Goal: Information Seeking & Learning: Learn about a topic

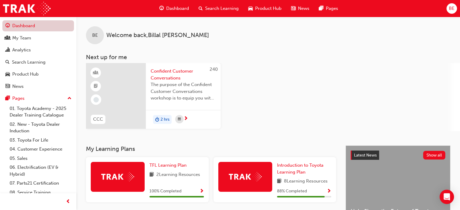
click at [43, 26] on link "Dashboard" at bounding box center [38, 25] width 72 height 11
click at [36, 38] on div "My Team" at bounding box center [38, 37] width 66 height 7
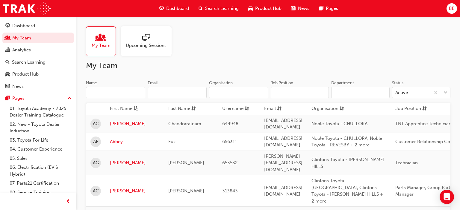
click at [124, 94] on input "Name" at bounding box center [115, 92] width 59 height 11
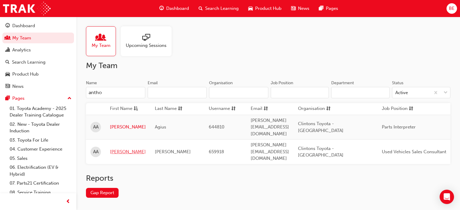
type input "antho"
click at [113, 149] on link "[PERSON_NAME]" at bounding box center [128, 152] width 36 height 7
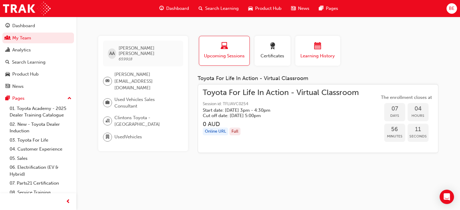
click at [320, 47] on span "calendar-icon" at bounding box center [317, 46] width 7 height 8
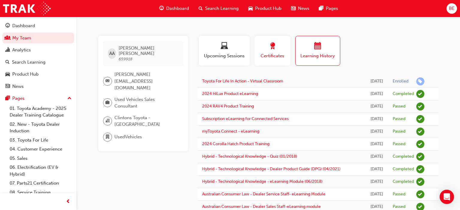
click at [275, 50] on span "award-icon" at bounding box center [272, 46] width 7 height 8
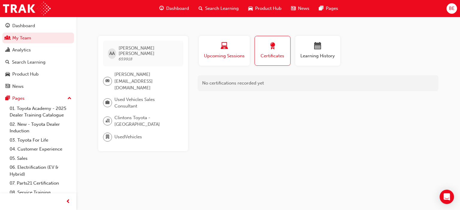
click at [238, 48] on div "button" at bounding box center [224, 46] width 42 height 9
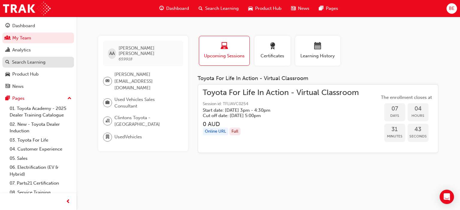
click at [31, 65] on div "Search Learning" at bounding box center [29, 62] width 34 height 7
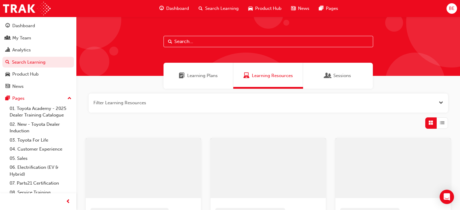
click at [196, 42] on input "text" at bounding box center [267, 41] width 209 height 11
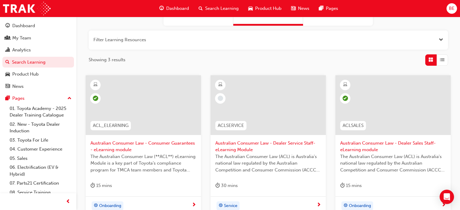
scroll to position [110, 0]
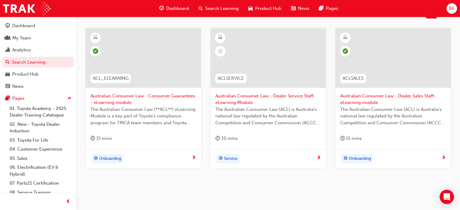
type input "australian consumer"
click at [252, 53] on div at bounding box center [267, 58] width 115 height 60
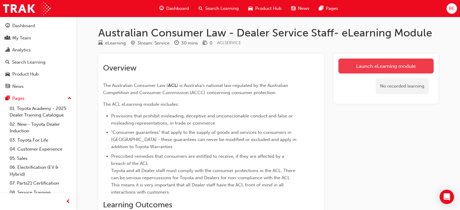
click at [397, 65] on link "Launch eLearning module" at bounding box center [385, 66] width 95 height 15
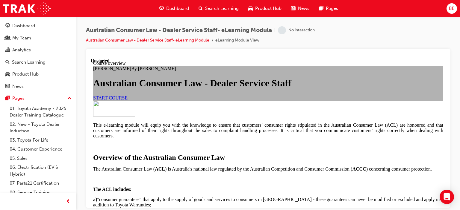
scroll to position [43, 0]
click at [127, 100] on link "START COURSE" at bounding box center [110, 97] width 34 height 5
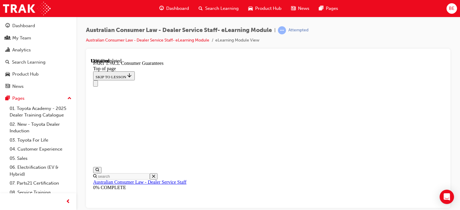
scroll to position [978, 0]
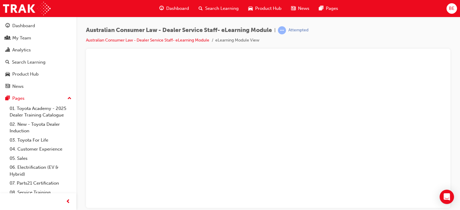
click at [244, 138] on button "Unzoom image" at bounding box center [268, 133] width 355 height 150
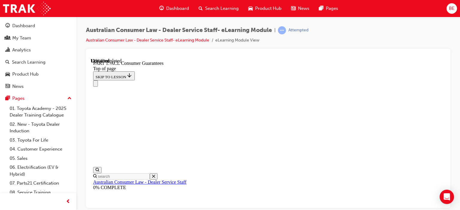
scroll to position [810, 0]
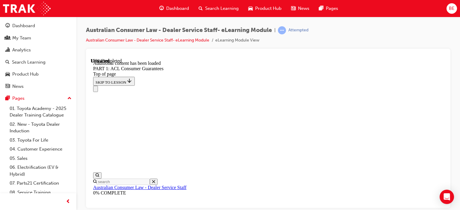
scroll to position [1256, 0]
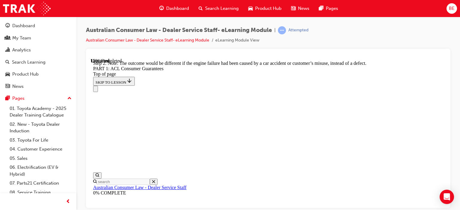
scroll to position [1149, 0]
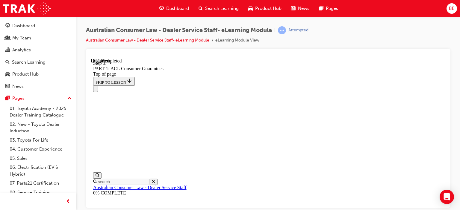
scroll to position [1167, 0]
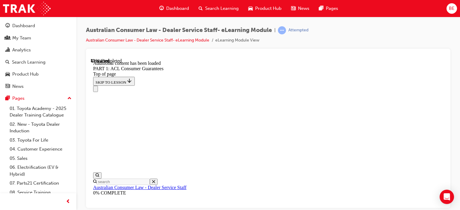
scroll to position [2433, 0]
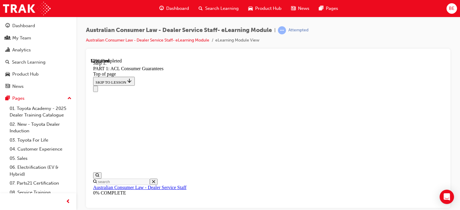
scroll to position [2789, 0]
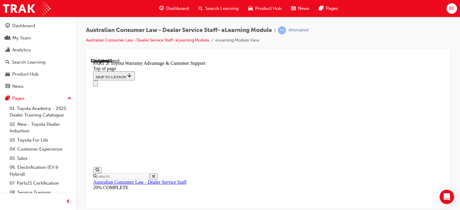
scroll to position [484, 0]
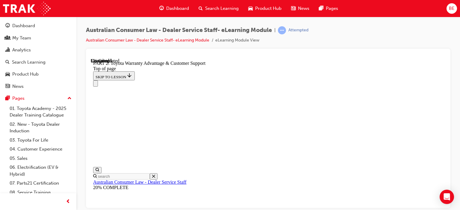
scroll to position [544, 0]
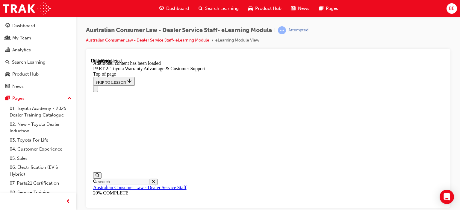
scroll to position [690, 0]
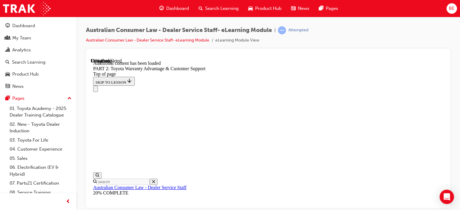
scroll to position [716, 0]
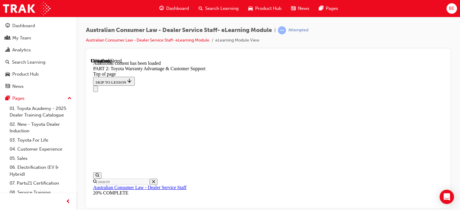
scroll to position [707, 0]
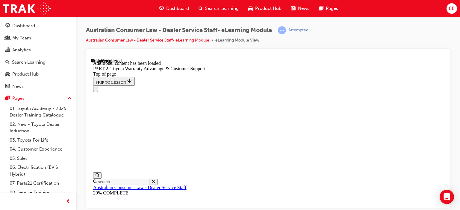
scroll to position [1113, 0]
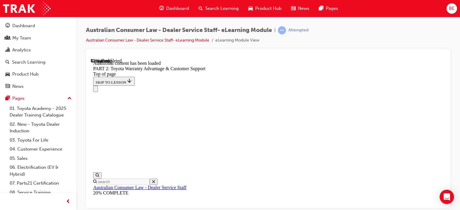
scroll to position [1208, 0]
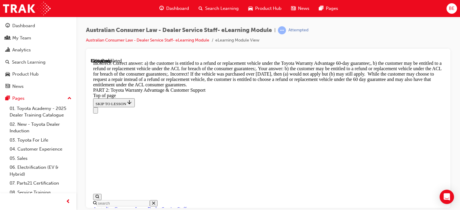
scroll to position [2492, 0]
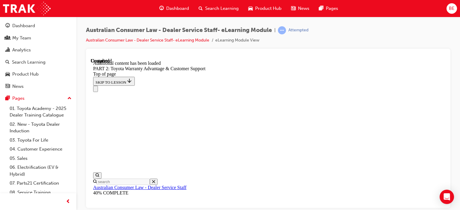
scroll to position [2425, 0]
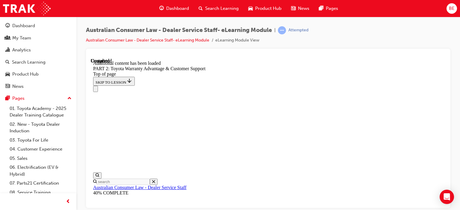
scroll to position [2410, 0]
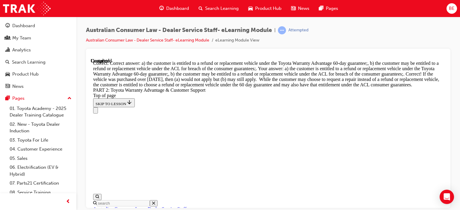
scroll to position [2632, 0]
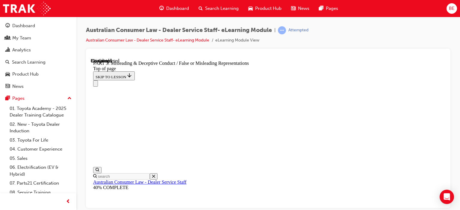
scroll to position [449, 0]
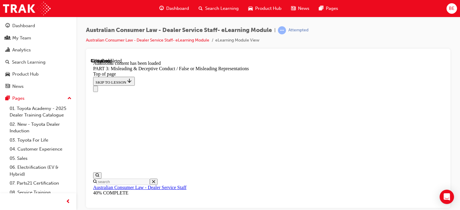
scroll to position [1465, 0]
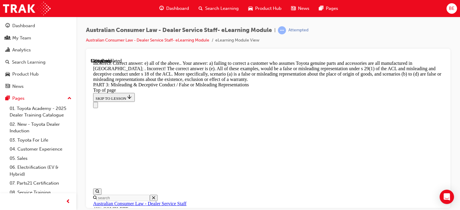
scroll to position [1746, 0]
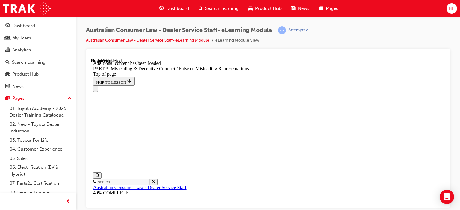
scroll to position [1885, 0]
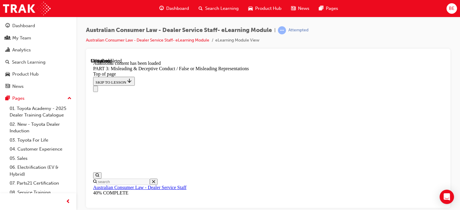
scroll to position [1928, 0]
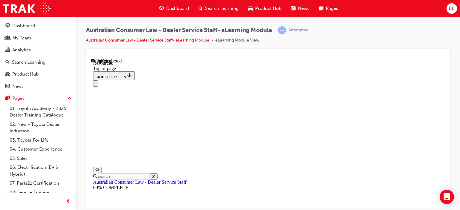
scroll to position [369, 0]
click at [293, 30] on div "Passed" at bounding box center [294, 31] width 13 height 6
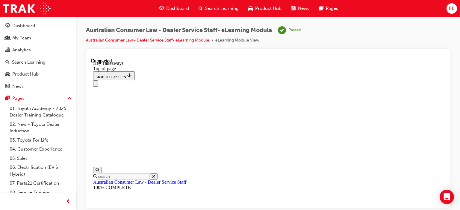
click at [98, 80] on button "Close navigation menu" at bounding box center [95, 83] width 5 height 6
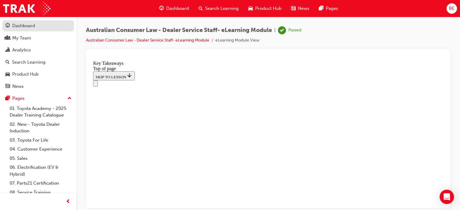
click at [25, 25] on div "Dashboard" at bounding box center [23, 25] width 23 height 7
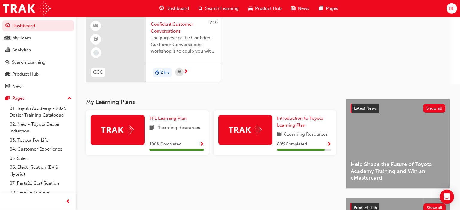
scroll to position [87, 0]
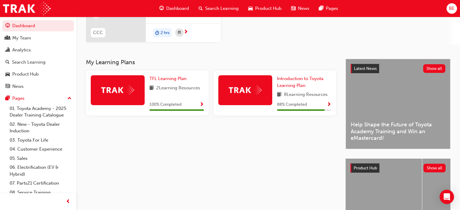
click at [250, 87] on img at bounding box center [245, 90] width 33 height 9
click at [302, 106] on span "88 % Completed" at bounding box center [292, 104] width 30 height 7
click at [291, 83] on span "Introduction to Toyota Learning Plan" at bounding box center [300, 82] width 46 height 12
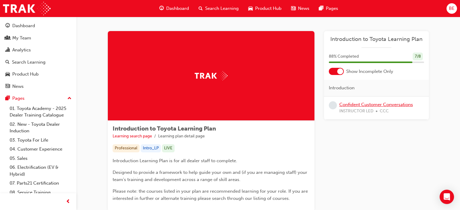
click at [360, 103] on link "Confident Customer Conversations" at bounding box center [376, 104] width 74 height 5
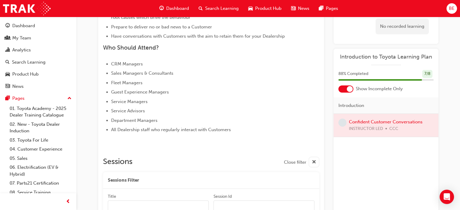
scroll to position [340, 0]
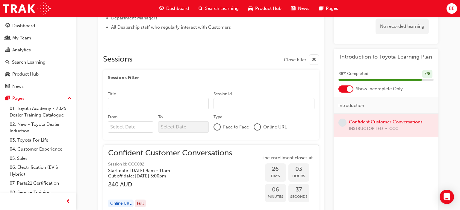
click at [155, 106] on input "Title" at bounding box center [158, 103] width 101 height 11
click at [165, 83] on div "Sessions Filter" at bounding box center [211, 78] width 216 height 17
click at [257, 127] on div at bounding box center [257, 127] width 6 height 6
click at [218, 127] on div at bounding box center [217, 127] width 6 height 6
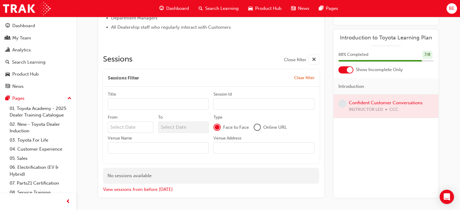
click at [196, 150] on input "Venue Name" at bounding box center [158, 147] width 101 height 11
click at [196, 151] on input "Venue Name" at bounding box center [158, 147] width 101 height 11
click at [258, 127] on div at bounding box center [257, 127] width 6 height 6
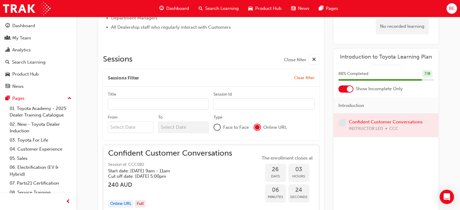
click at [217, 128] on div at bounding box center [217, 127] width 6 height 6
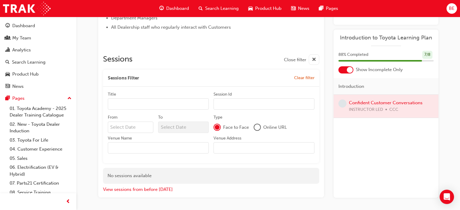
click at [256, 127] on div at bounding box center [257, 127] width 6 height 6
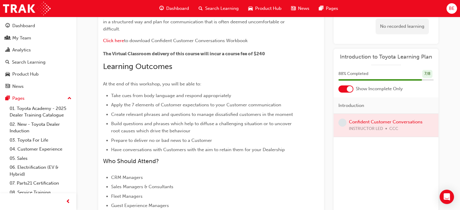
scroll to position [0, 0]
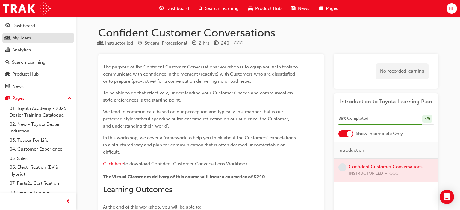
click at [41, 40] on div "My Team" at bounding box center [38, 37] width 66 height 7
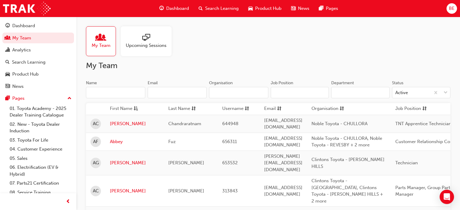
scroll to position [63, 0]
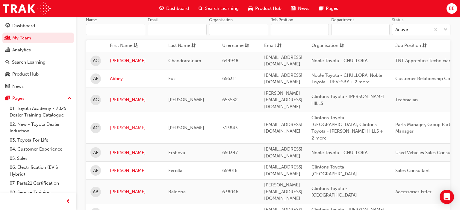
click at [112, 125] on link "[PERSON_NAME]" at bounding box center [134, 128] width 49 height 7
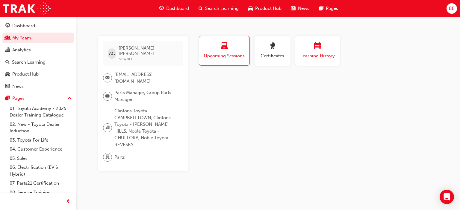
click at [314, 47] on div "button" at bounding box center [318, 46] width 36 height 9
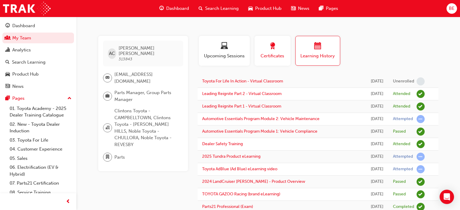
click at [270, 48] on span "award-icon" at bounding box center [272, 46] width 7 height 8
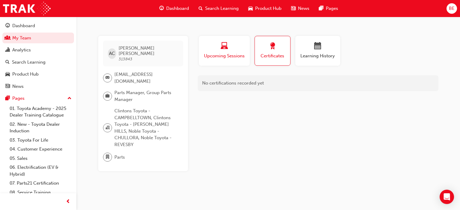
click at [234, 51] on div "button" at bounding box center [224, 46] width 42 height 9
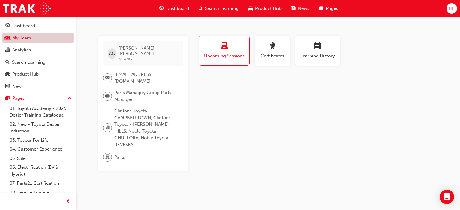
click at [23, 37] on link "My Team" at bounding box center [38, 38] width 72 height 11
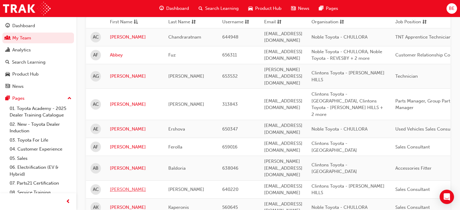
scroll to position [95, 0]
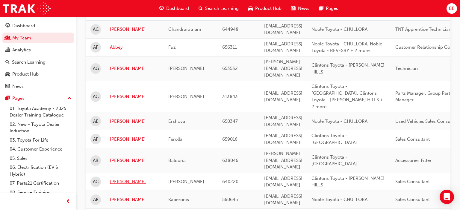
click at [115, 179] on link "[PERSON_NAME]" at bounding box center [134, 182] width 49 height 7
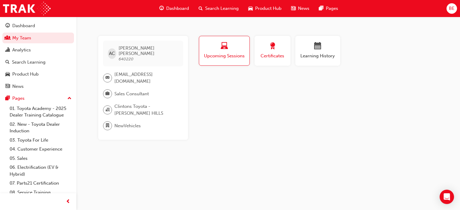
click at [273, 52] on div "Certificates" at bounding box center [272, 50] width 27 height 17
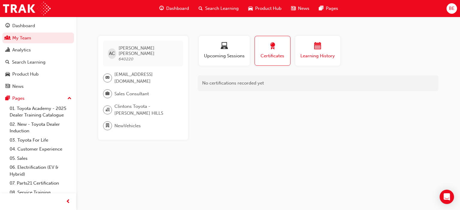
click at [301, 48] on div "button" at bounding box center [318, 46] width 36 height 9
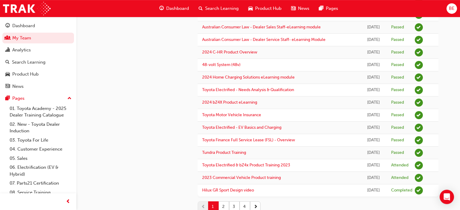
scroll to position [525, 0]
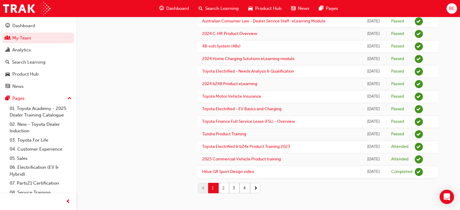
click at [224, 186] on button "2" at bounding box center [223, 188] width 10 height 10
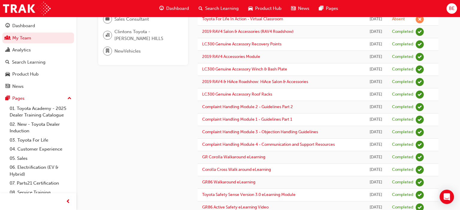
scroll to position [0, 0]
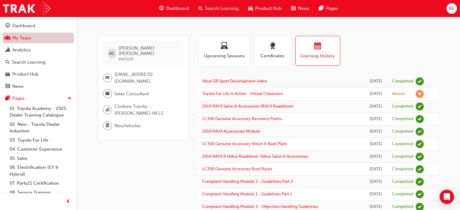
click at [31, 39] on link "My Team" at bounding box center [38, 38] width 72 height 11
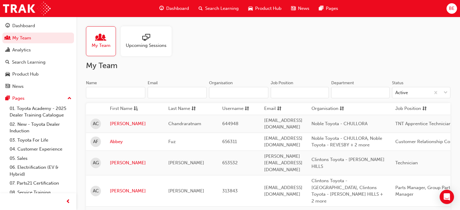
click at [111, 91] on input "Name" at bounding box center [115, 92] width 59 height 11
click at [96, 93] on input "Name" at bounding box center [115, 92] width 59 height 11
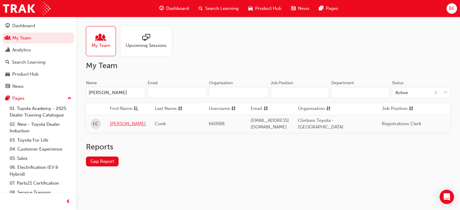
type input "[PERSON_NAME]"
click at [115, 122] on link "[PERSON_NAME]" at bounding box center [128, 124] width 36 height 7
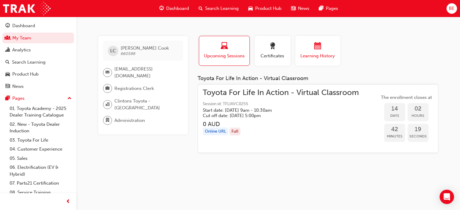
click at [312, 52] on div "Learning History" at bounding box center [318, 50] width 36 height 17
